Goal: Navigation & Orientation: Find specific page/section

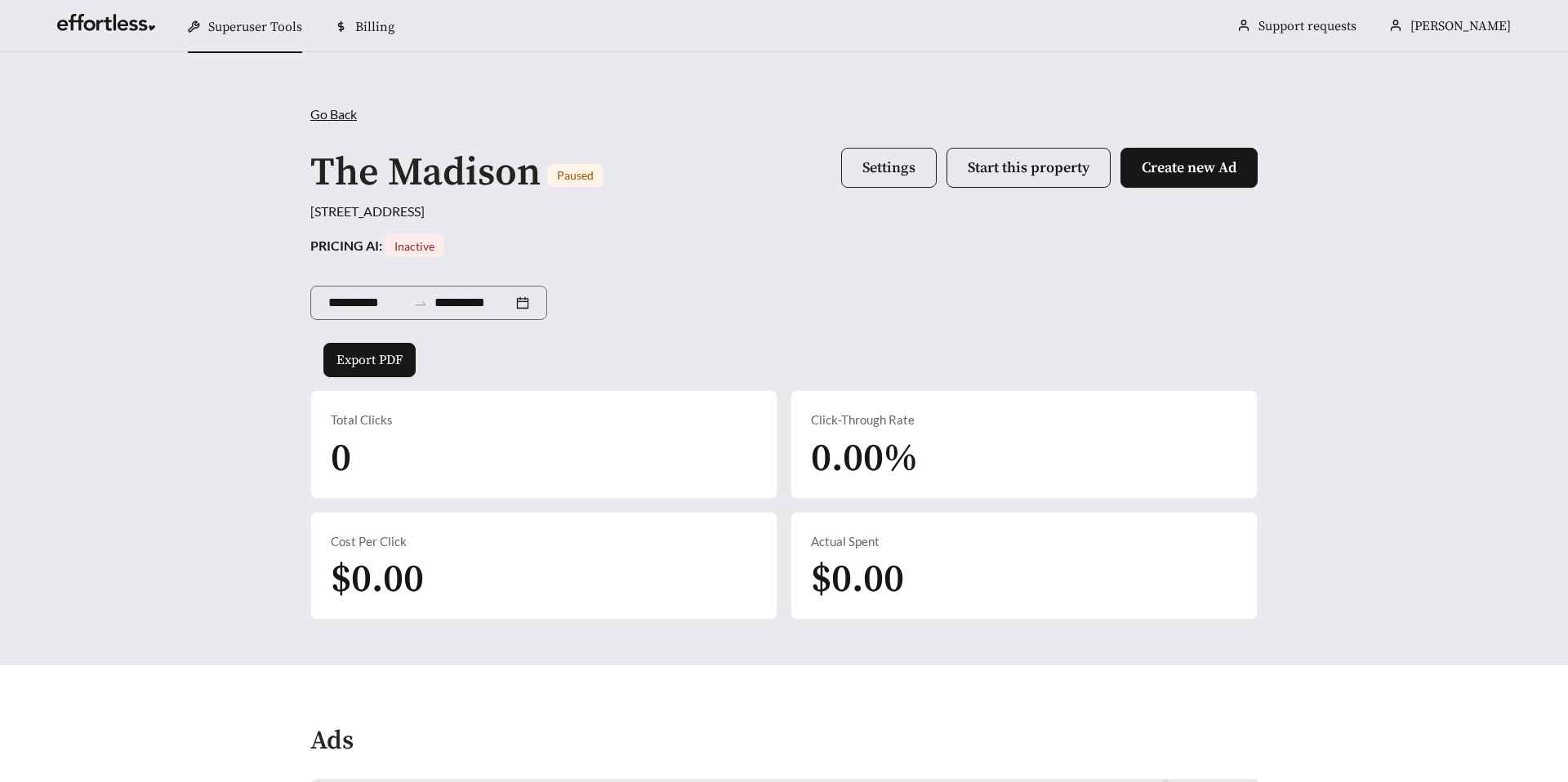
click at [867, 180] on button "Settings" at bounding box center [889, 168] width 95 height 40
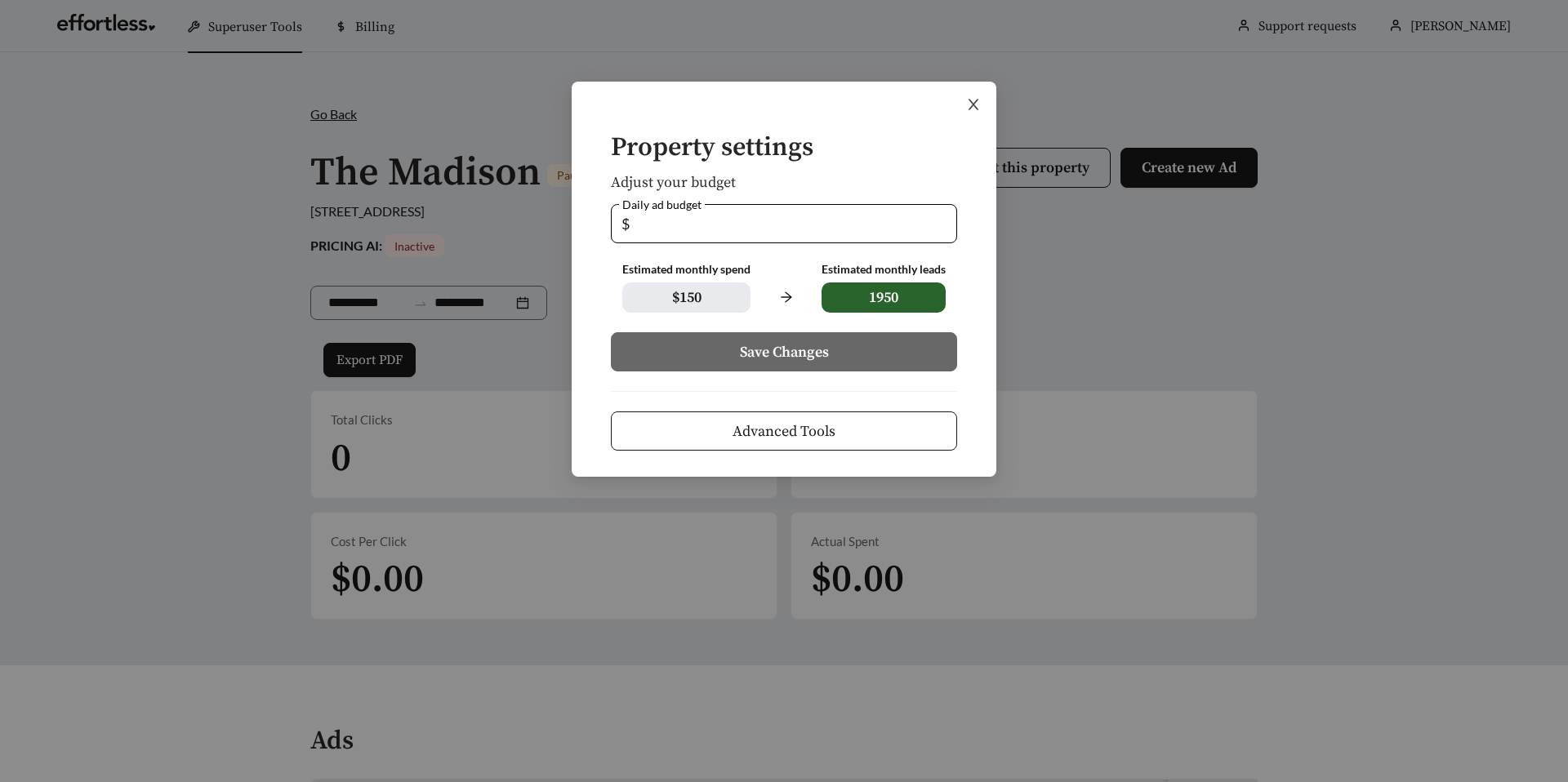
click at [981, 101] on span "Close" at bounding box center [973, 104] width 46 height 46
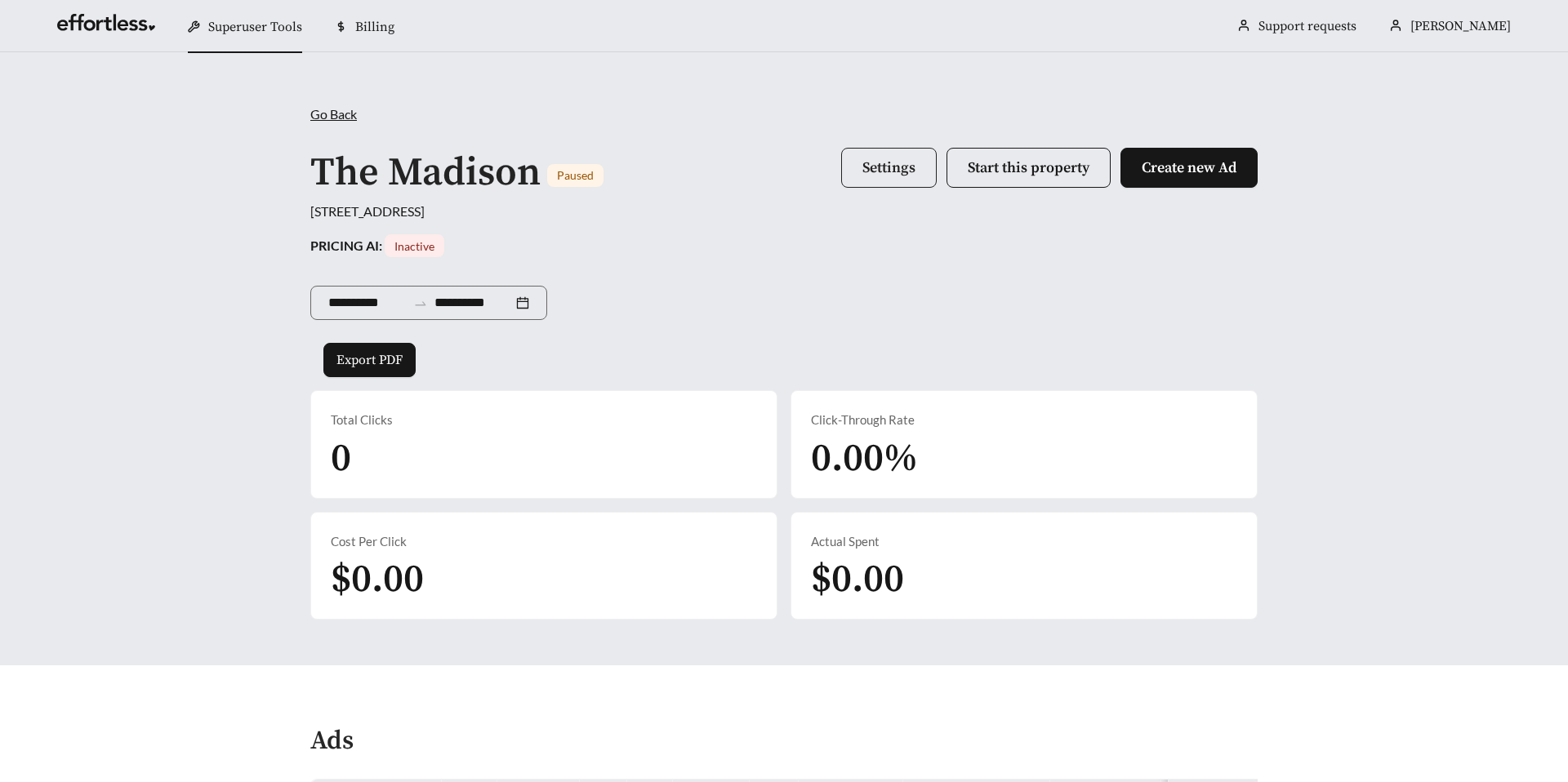
click at [868, 174] on span "Settings" at bounding box center [889, 168] width 53 height 19
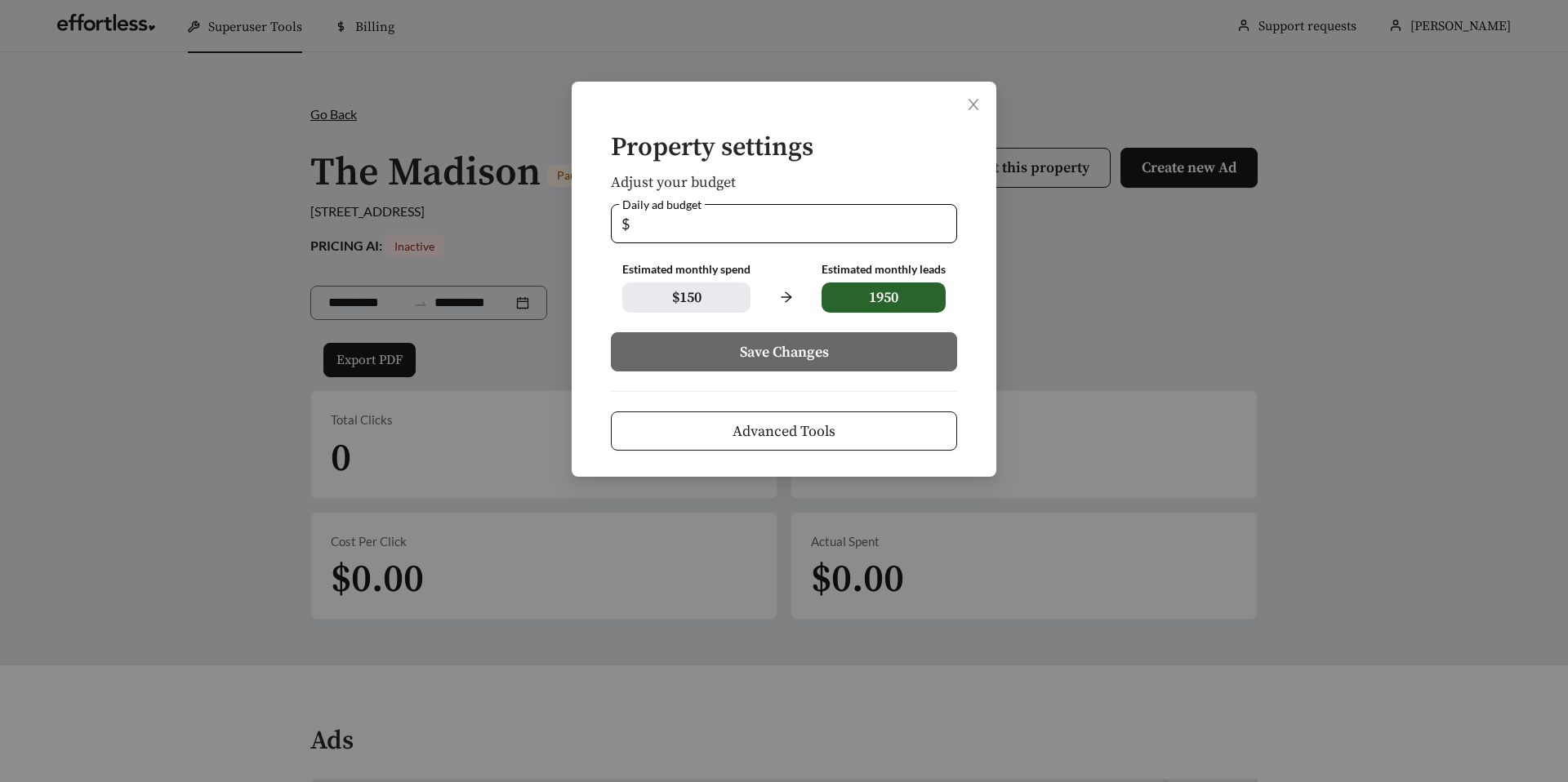
click at [706, 423] on button "Advanced Tools" at bounding box center [784, 430] width 347 height 39
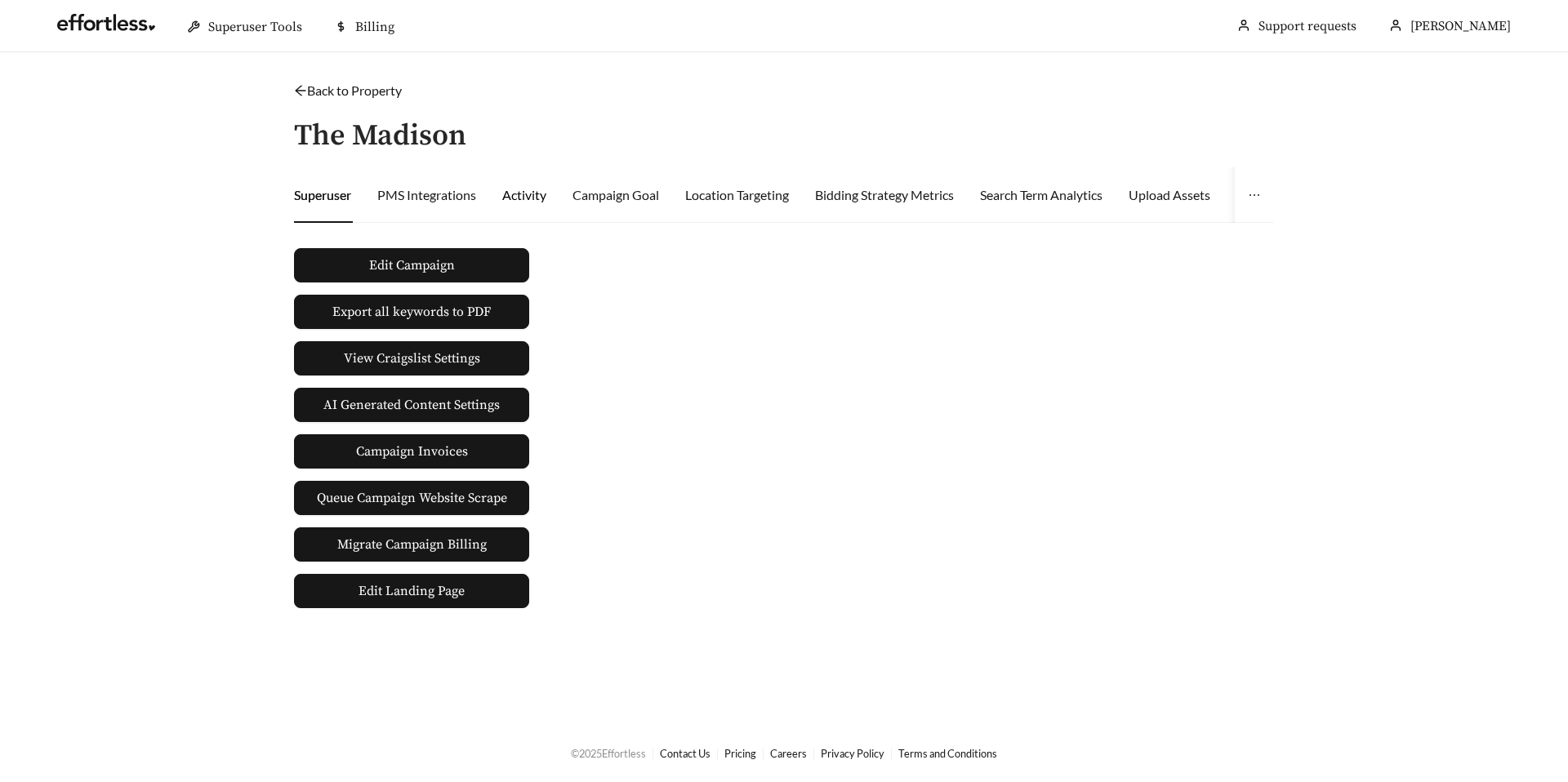
click at [521, 199] on div "Activity" at bounding box center [524, 195] width 44 height 20
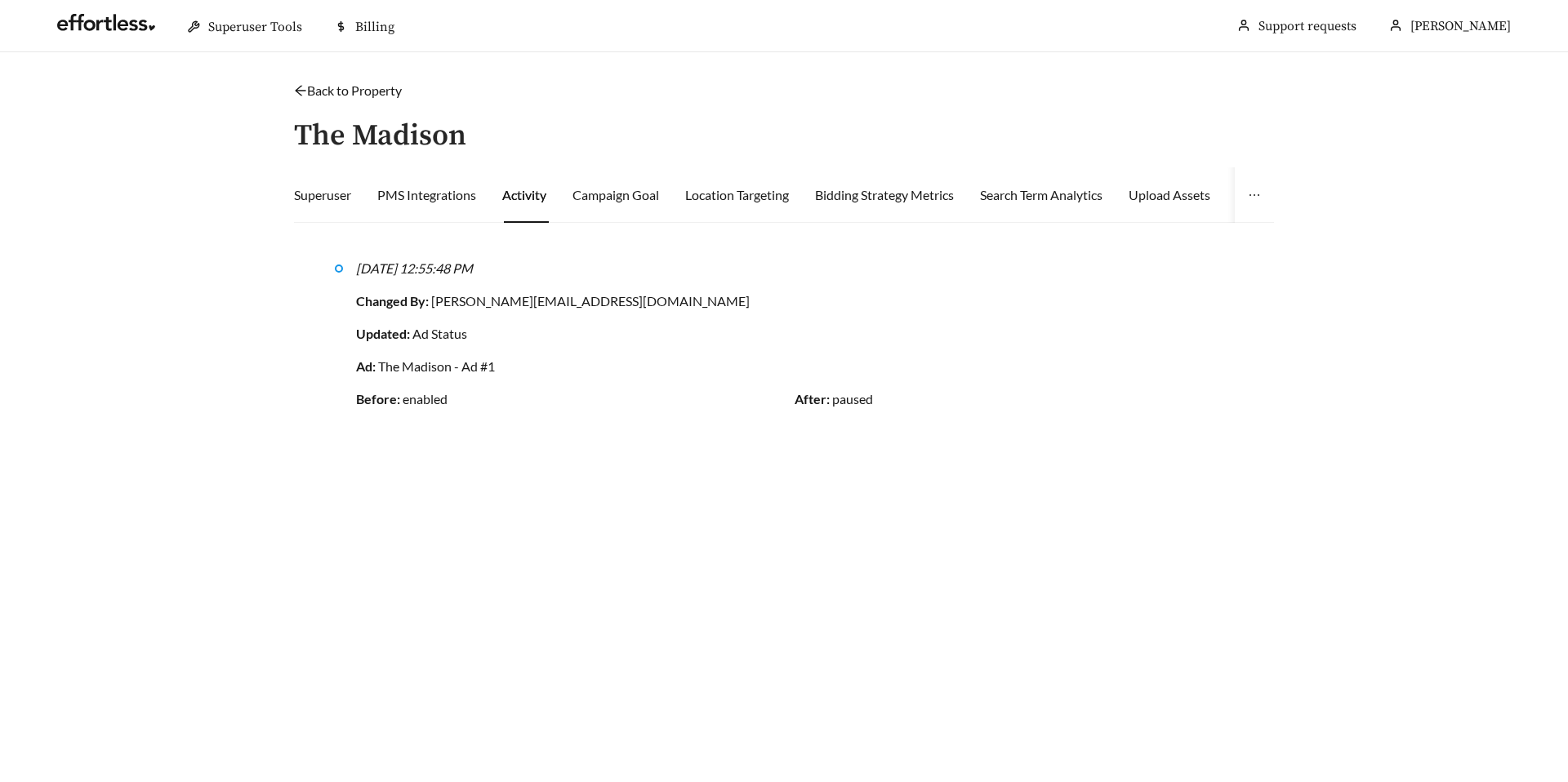
click at [337, 87] on link "Back to Property" at bounding box center [347, 90] width 107 height 16
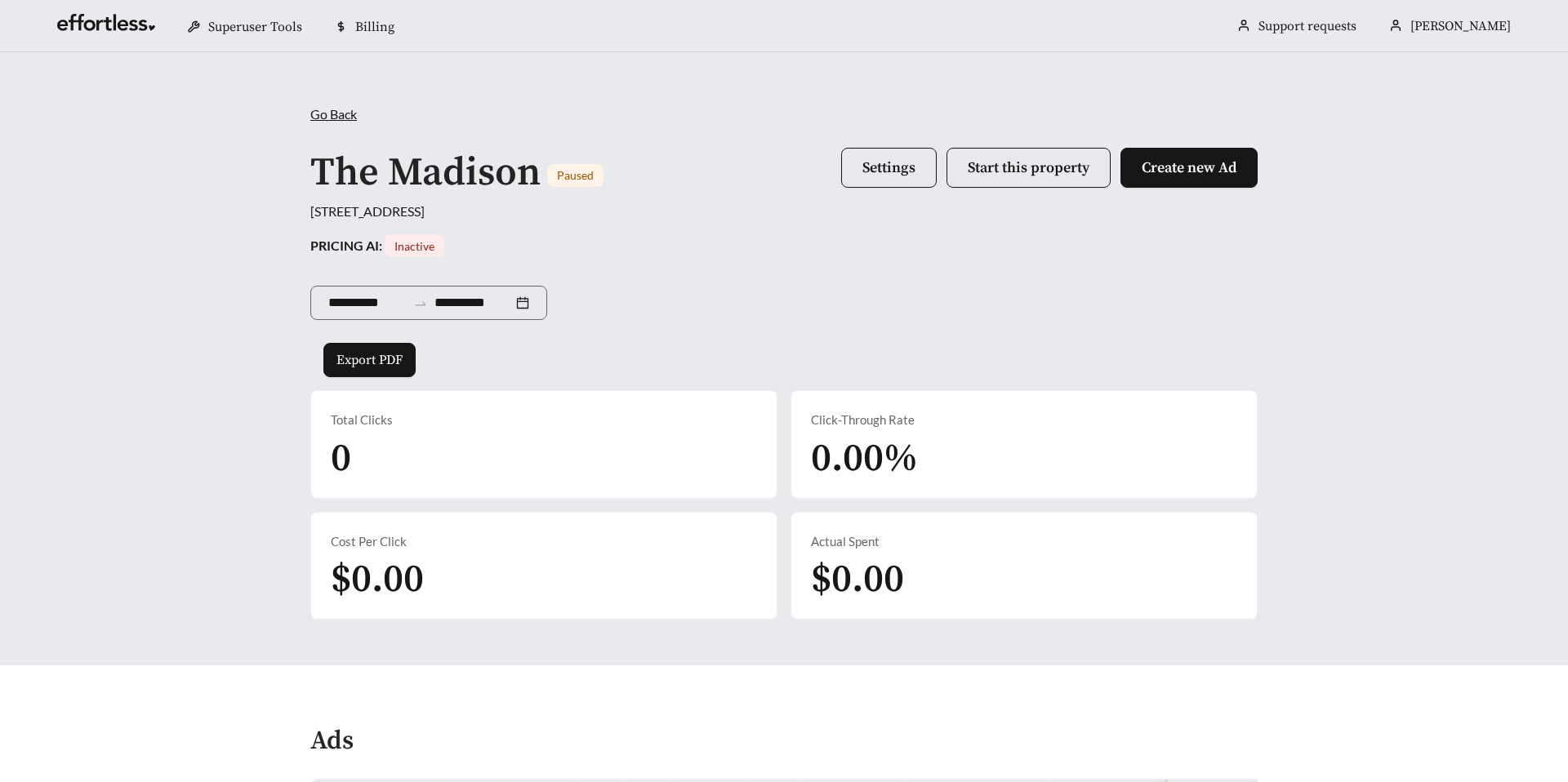
click at [334, 107] on span "Go Back" at bounding box center [334, 114] width 47 height 16
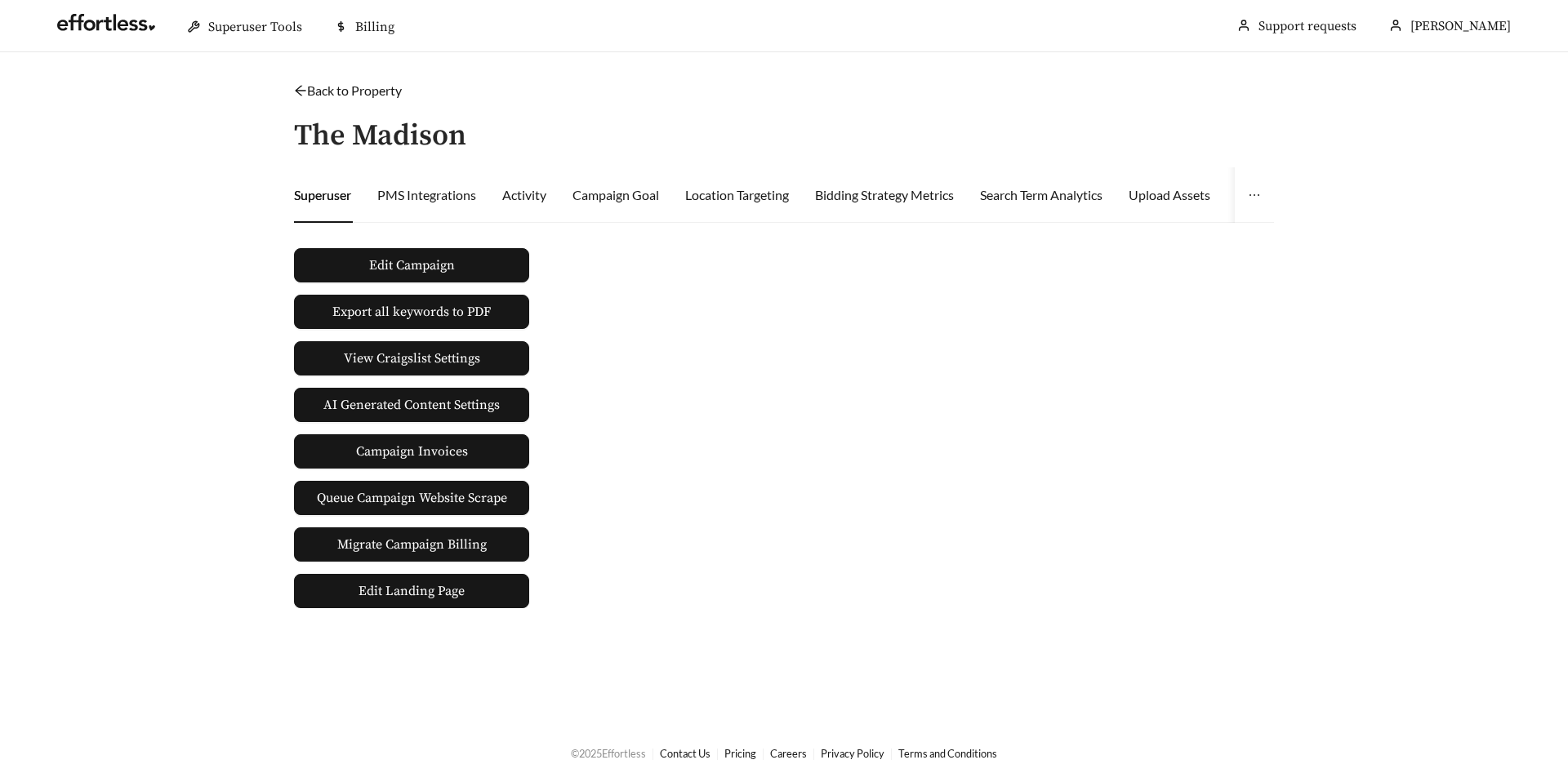
click at [1064, 370] on div "Edit Campaign Export all keywords to PDF View Craigslist Settings AI Generated …" at bounding box center [784, 422] width 993 height 372
click at [1029, 107] on div "Back to Property / The Madison Superuser PMS Integrations Activity Campaign Goa…" at bounding box center [784, 344] width 1013 height 527
